Goal: Task Accomplishment & Management: Manage account settings

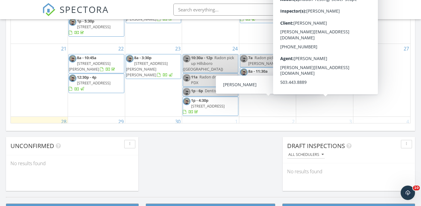
scroll to position [46, 0]
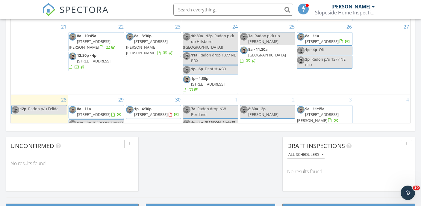
click at [322, 111] on span "[STREET_ADDRESS][PERSON_NAME]" at bounding box center [318, 116] width 42 height 11
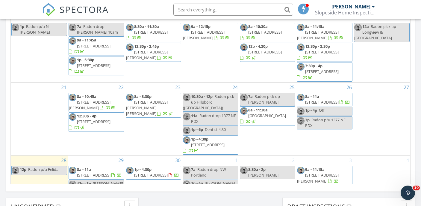
scroll to position [44, 0]
